Goal: Task Accomplishment & Management: Use online tool/utility

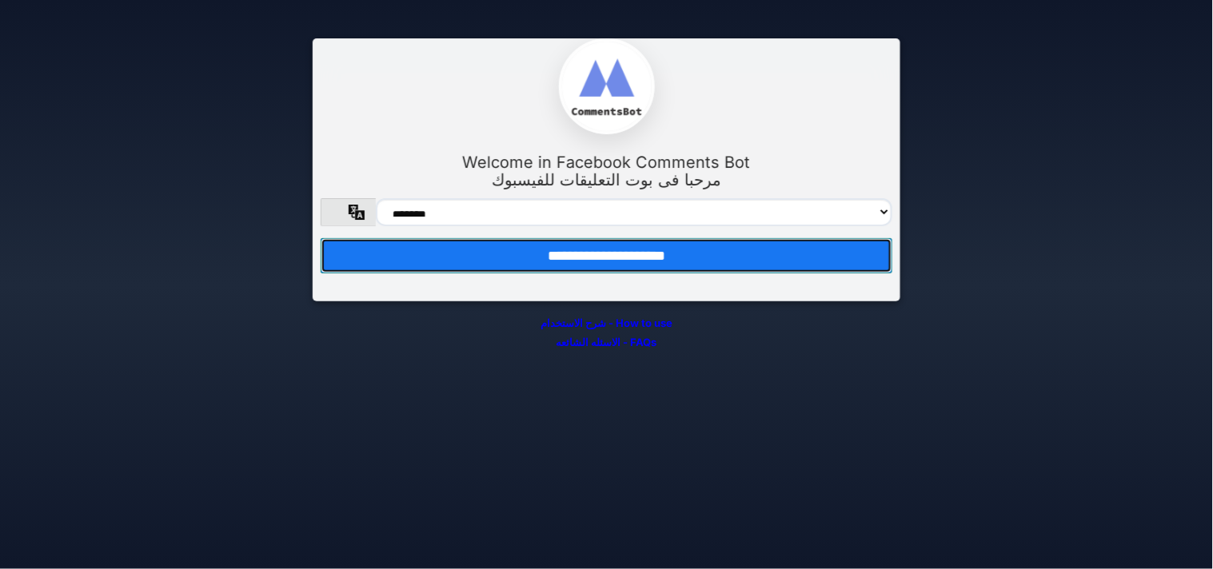
click at [547, 256] on input "**********" at bounding box center [607, 255] width 572 height 35
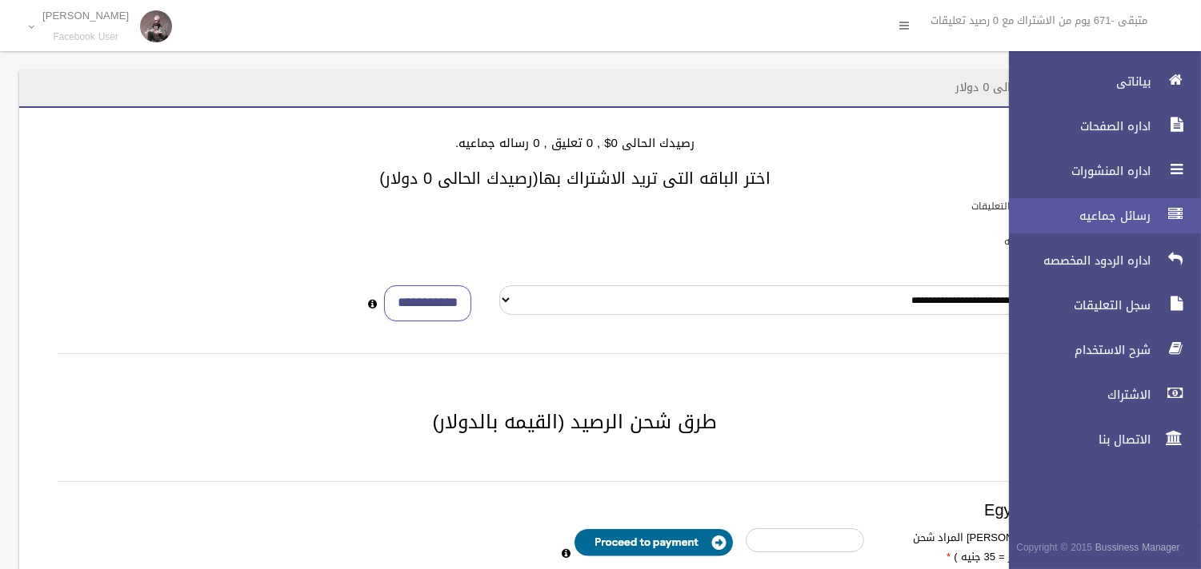
click at [1089, 230] on link "رسائل جماعيه" at bounding box center [1098, 215] width 206 height 35
